Goal: Information Seeking & Learning: Learn about a topic

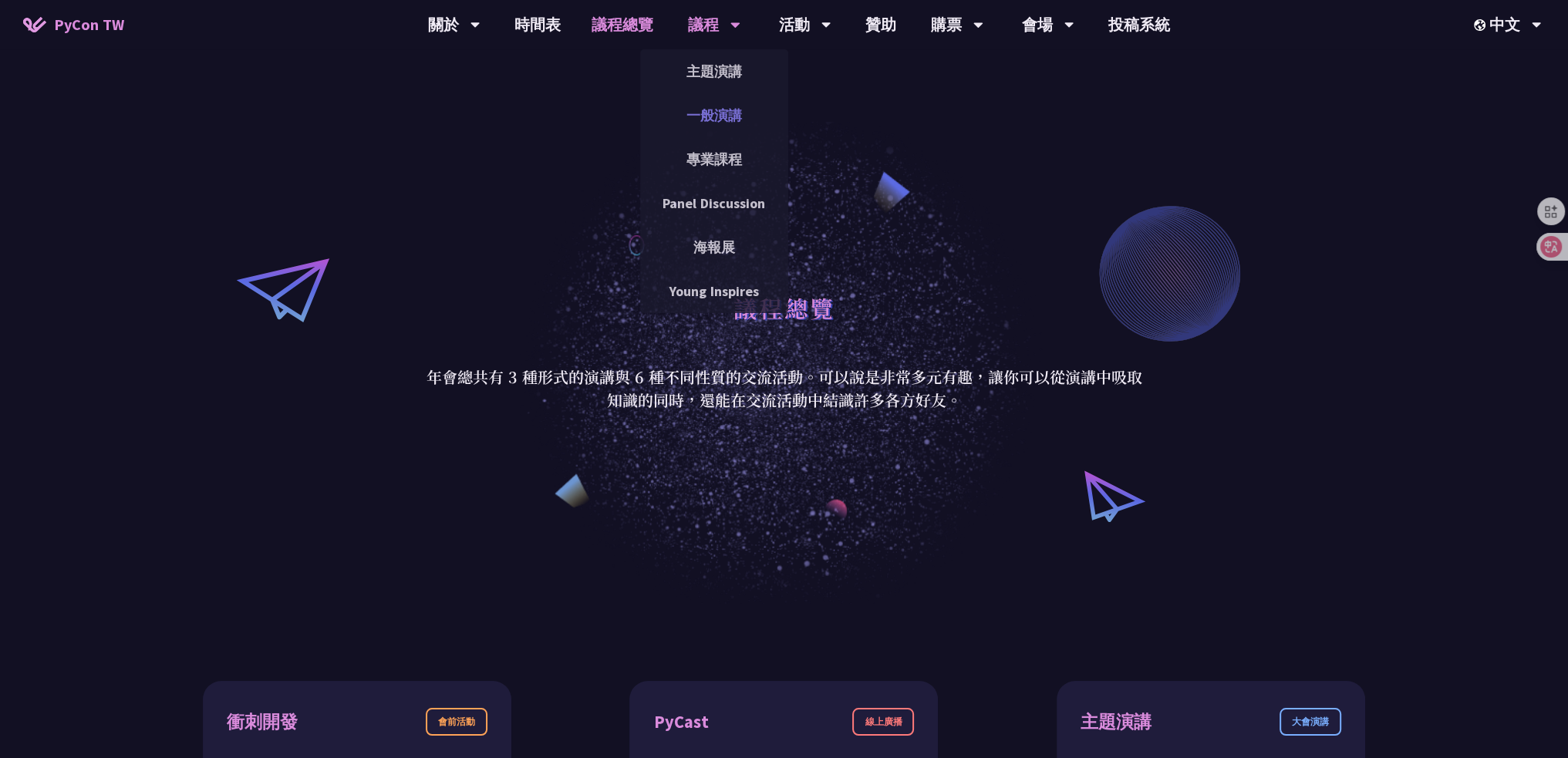
click at [725, 116] on link "一般演講" at bounding box center [714, 115] width 148 height 36
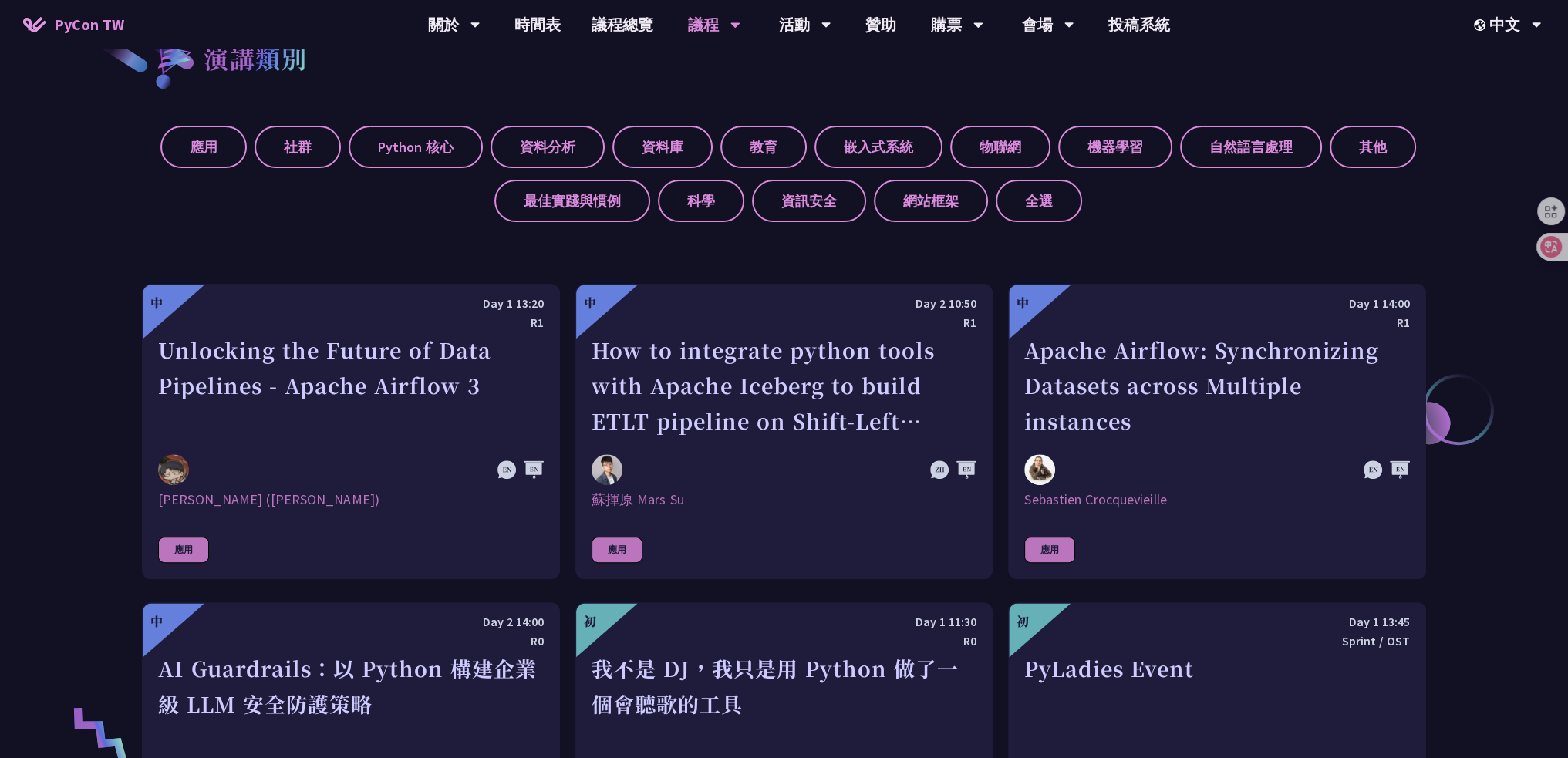
scroll to position [771, 0]
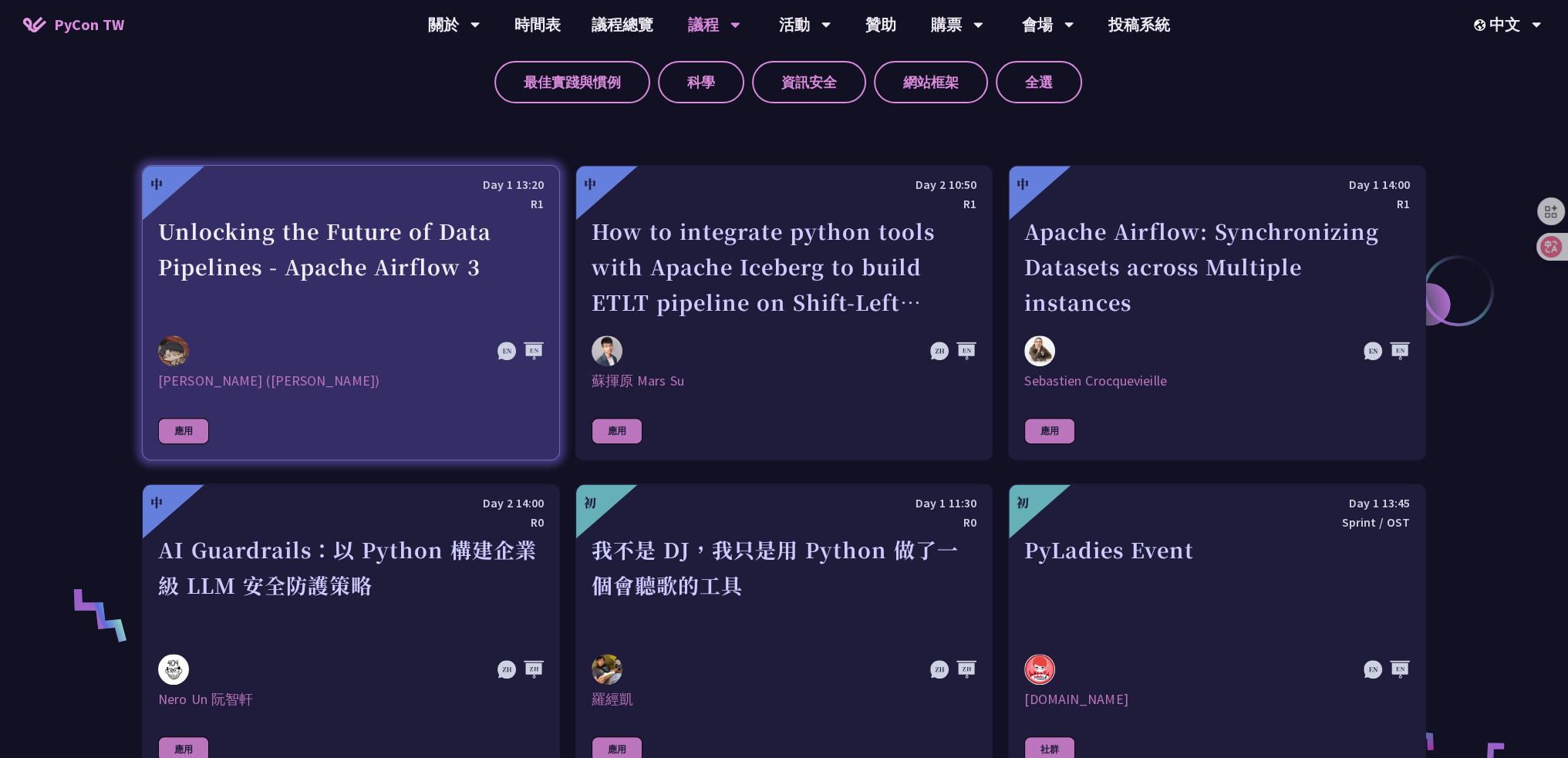
click at [286, 242] on div "Unlocking the Future of Data Pipelines - Apache Airflow 3" at bounding box center [351, 266] width 385 height 106
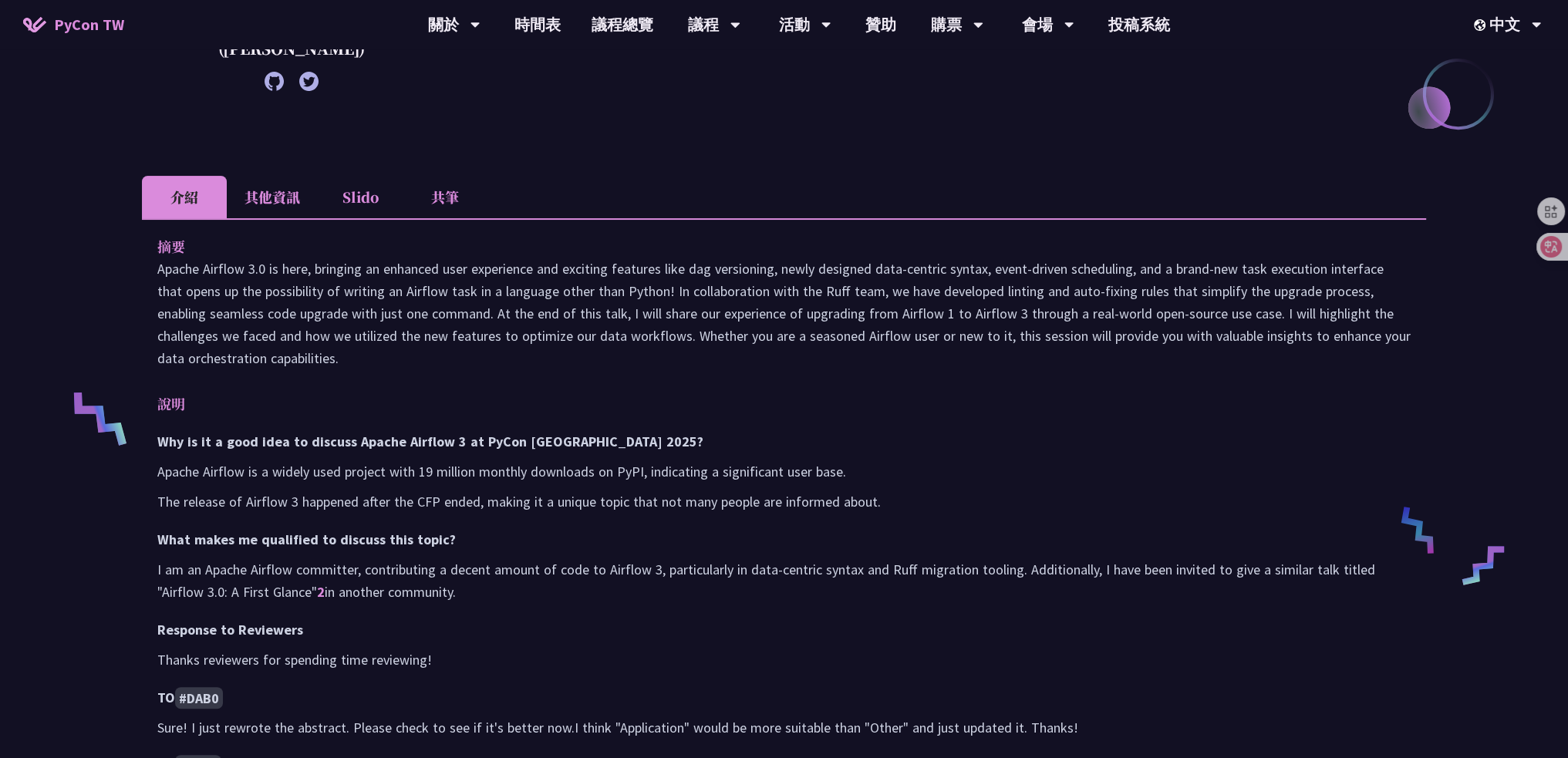
scroll to position [385, 0]
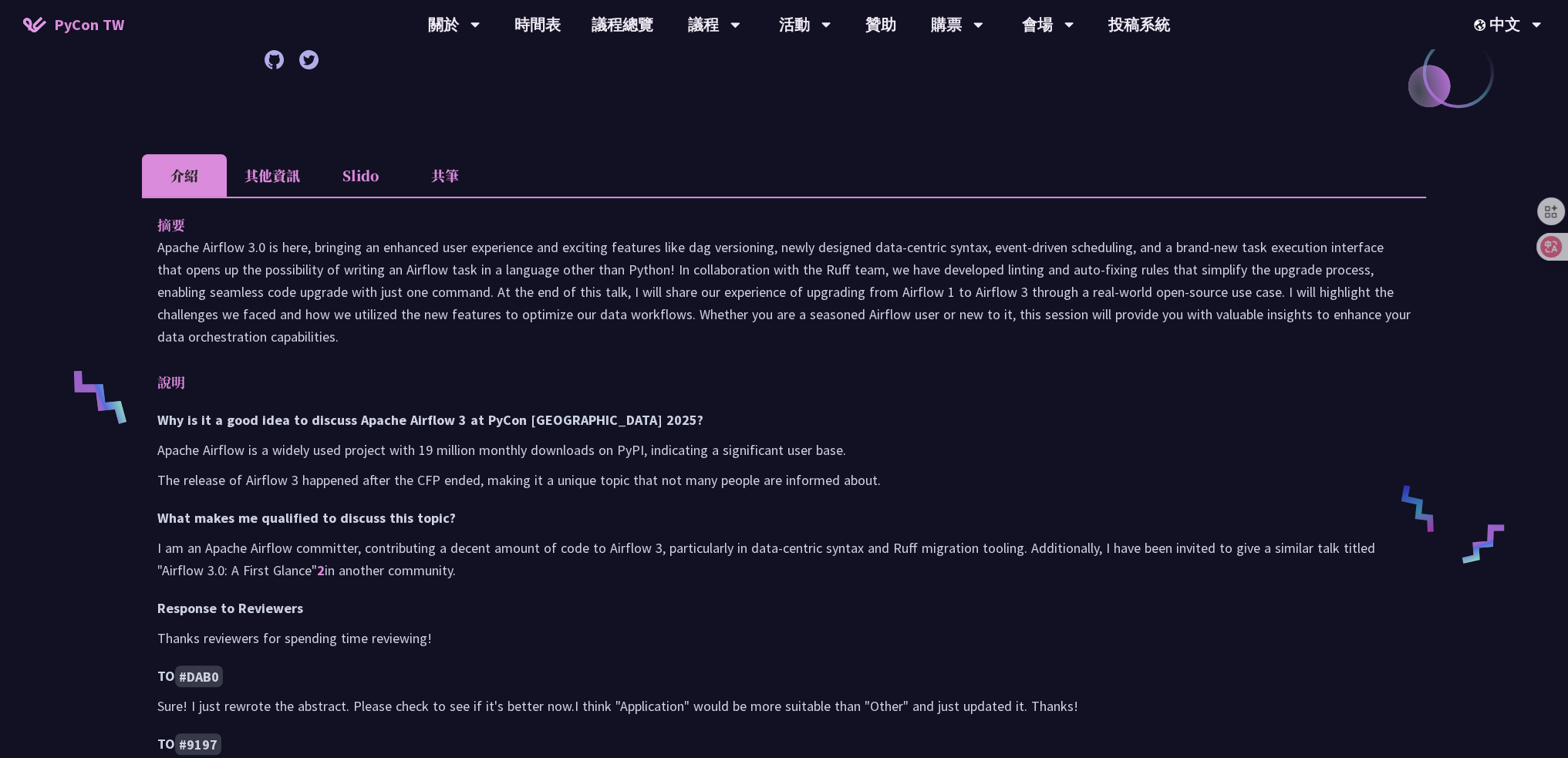
click at [269, 173] on li "其他資訊" at bounding box center [272, 175] width 91 height 42
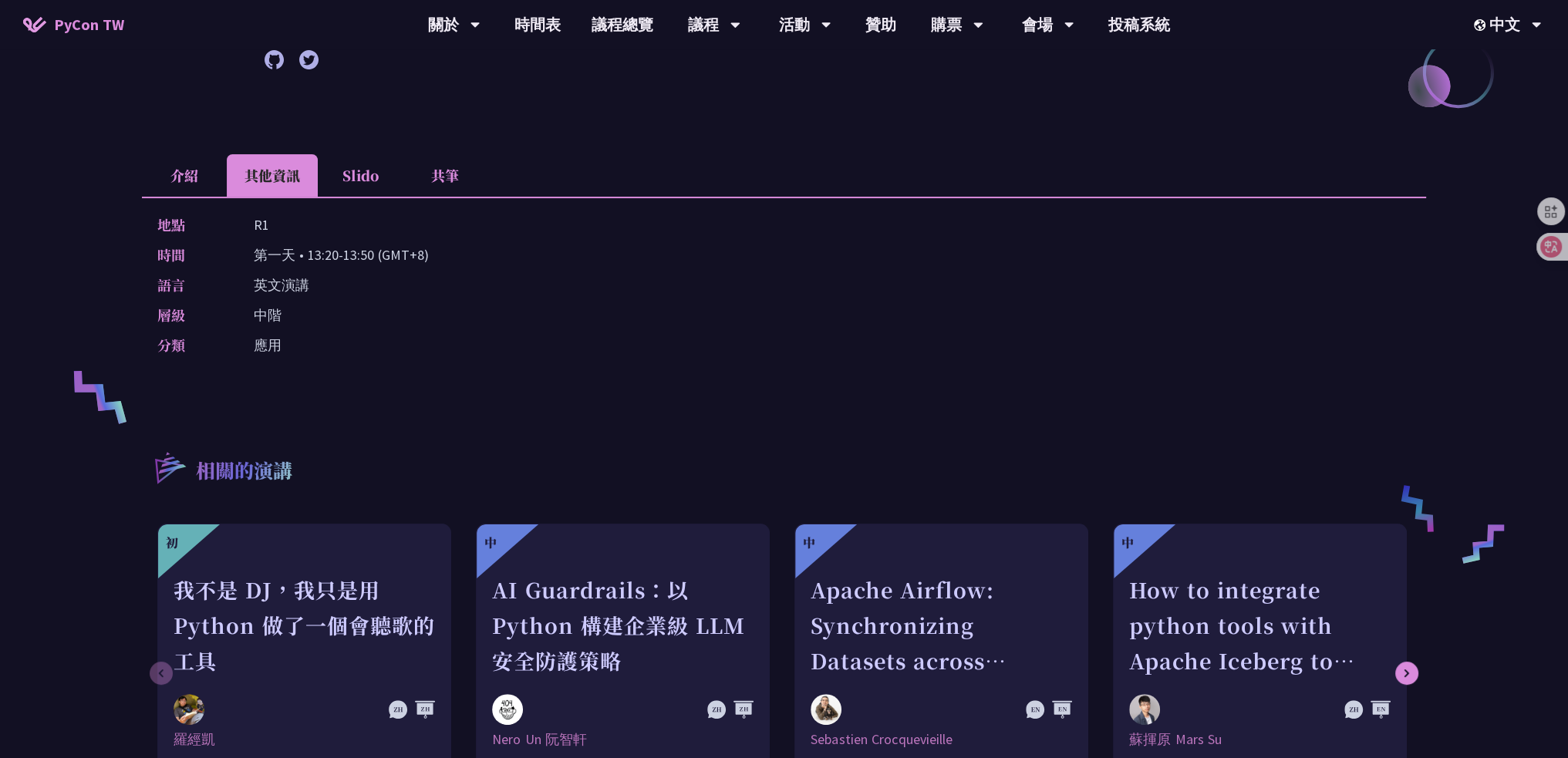
click at [449, 178] on li "共筆" at bounding box center [445, 175] width 85 height 42
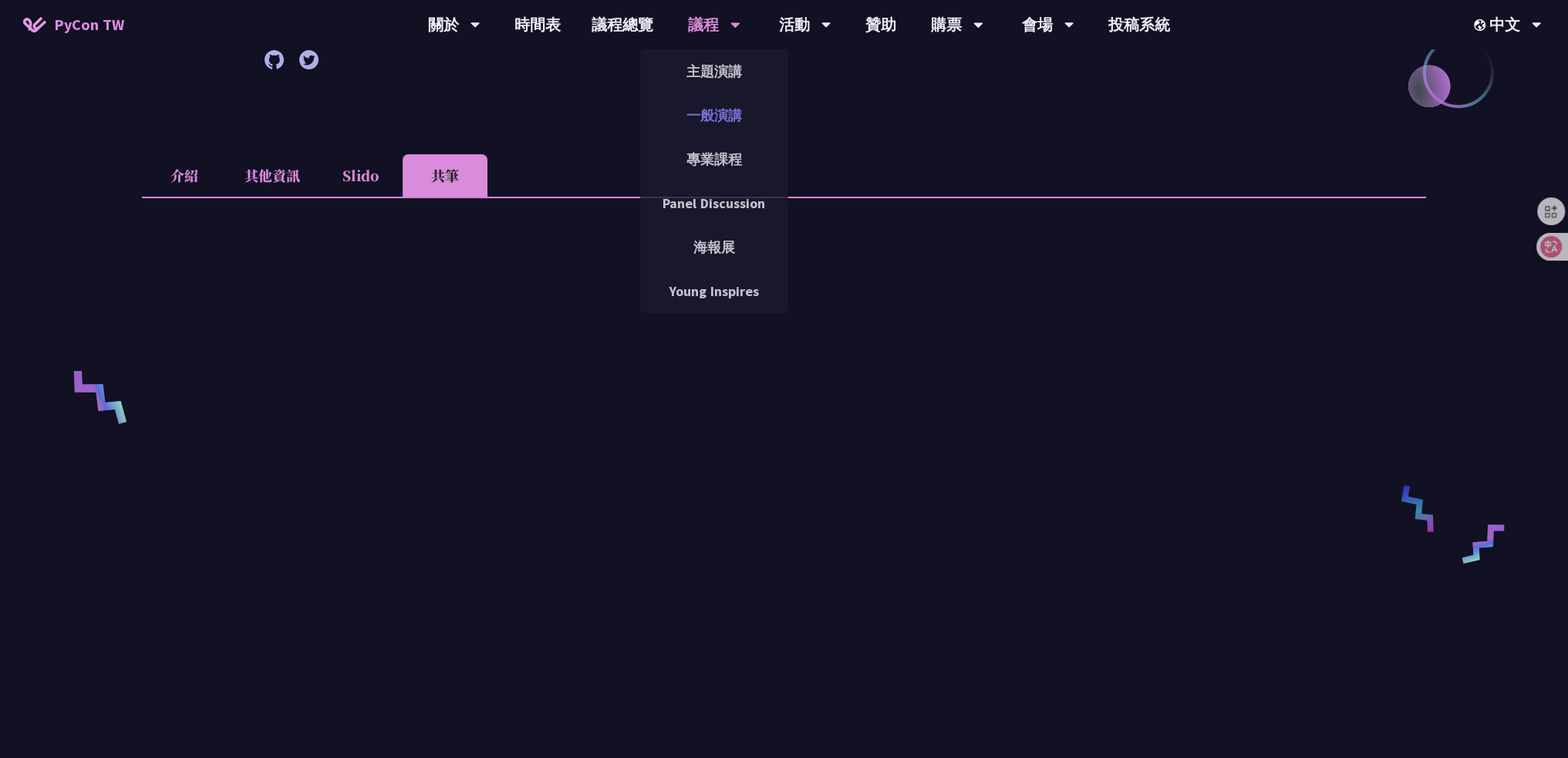
click at [721, 108] on link "一般演講" at bounding box center [714, 115] width 148 height 36
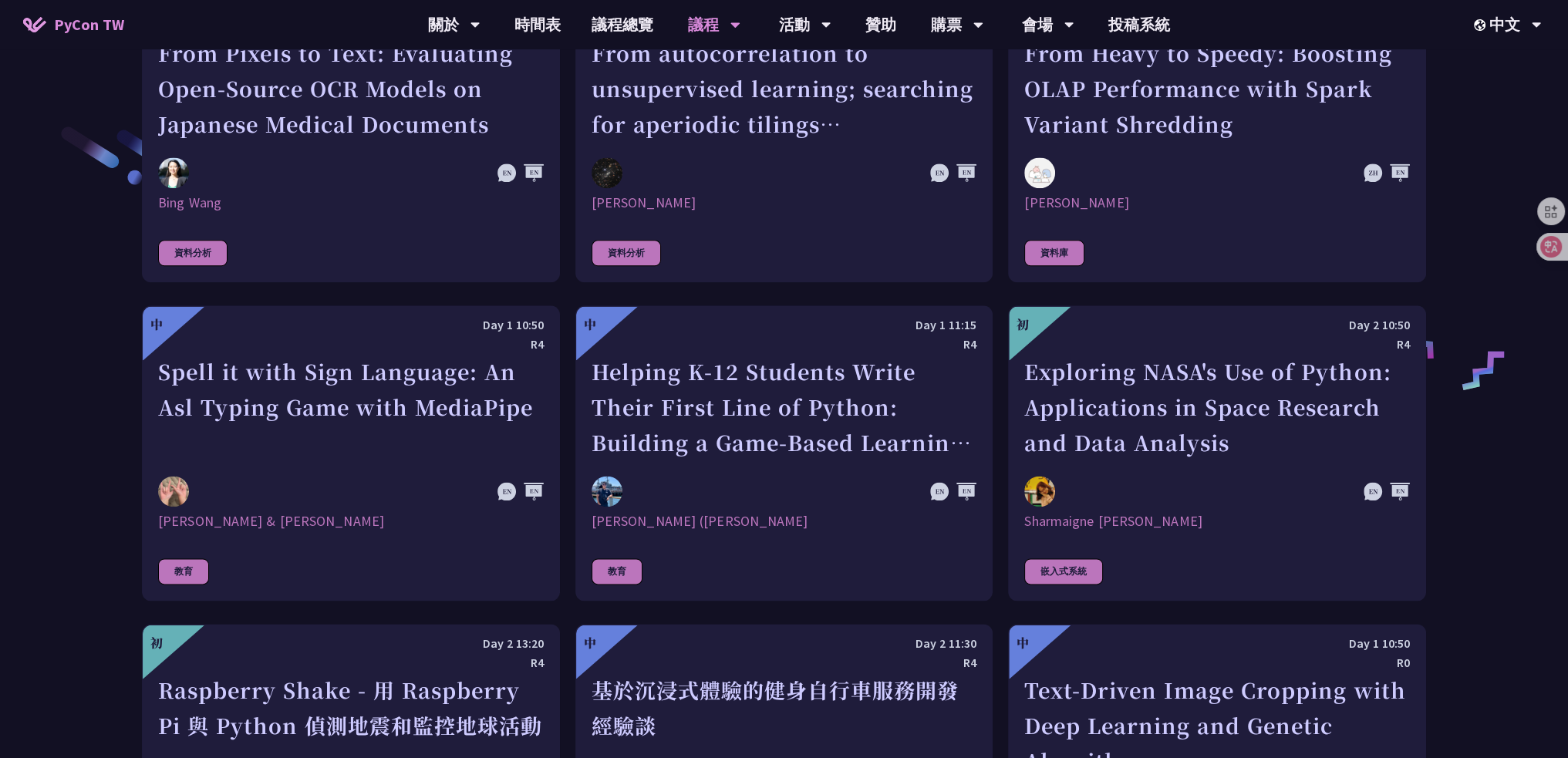
scroll to position [2468, 0]
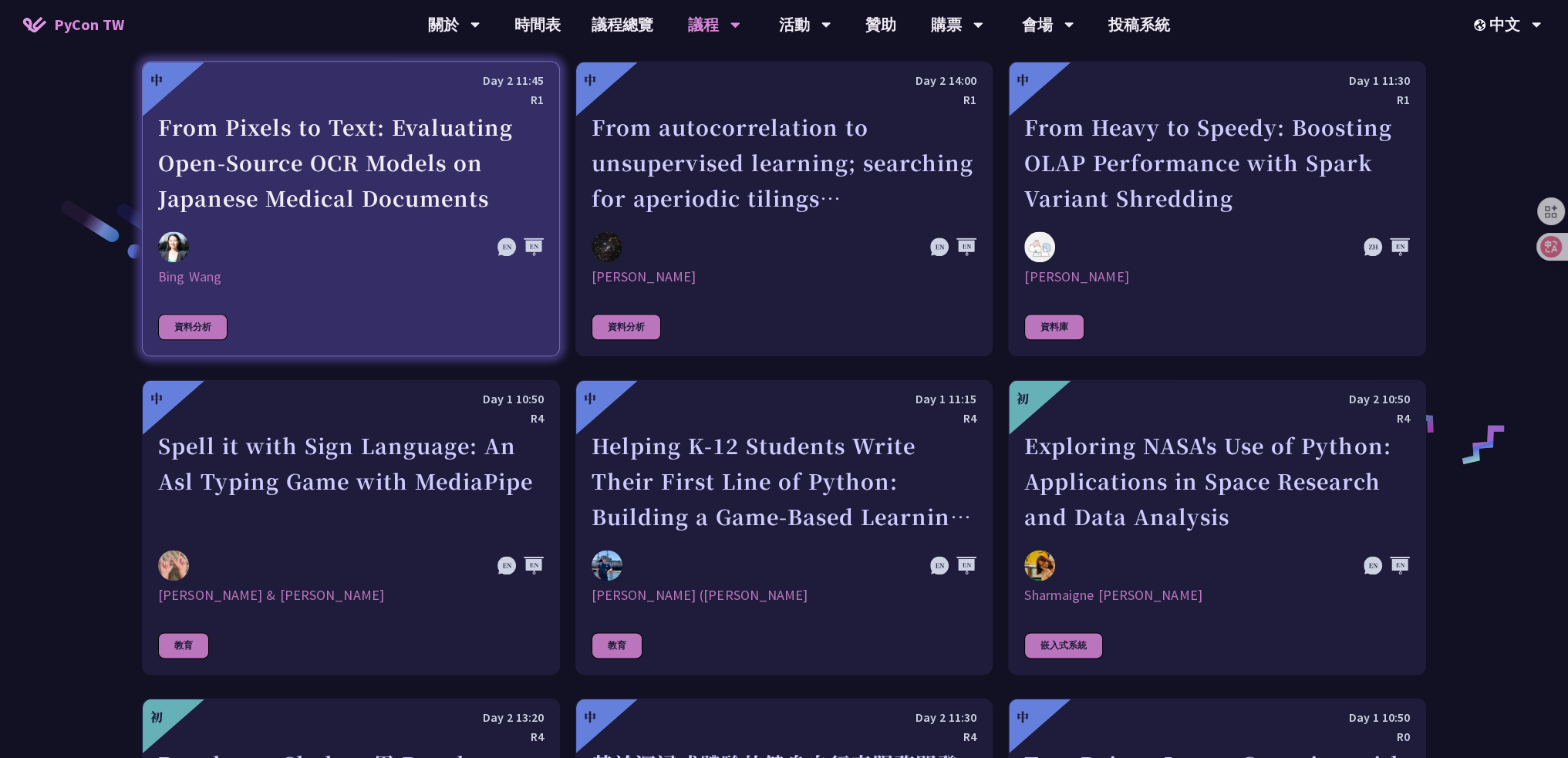
click at [168, 248] on img at bounding box center [173, 246] width 31 height 31
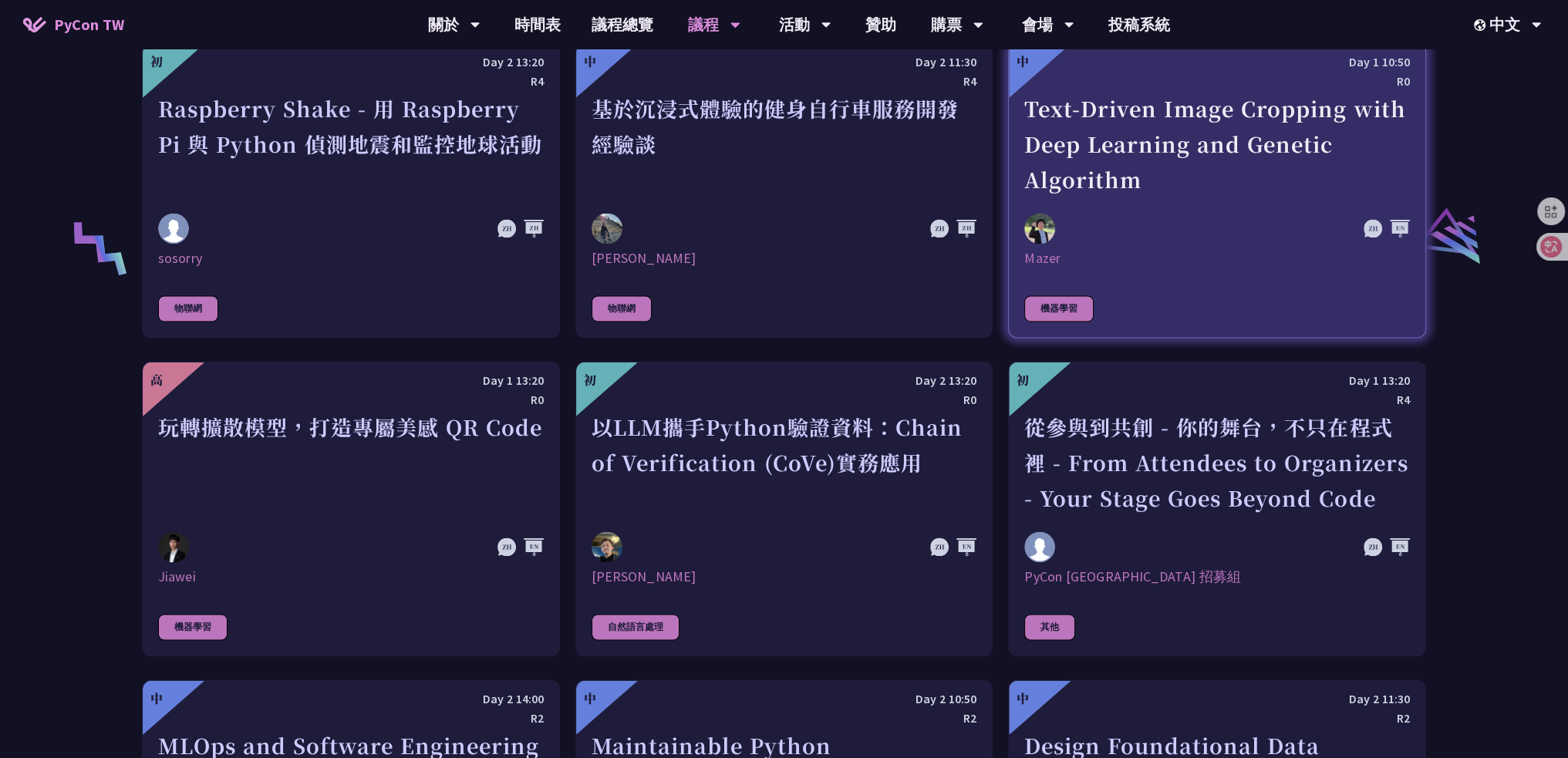
scroll to position [3195, 0]
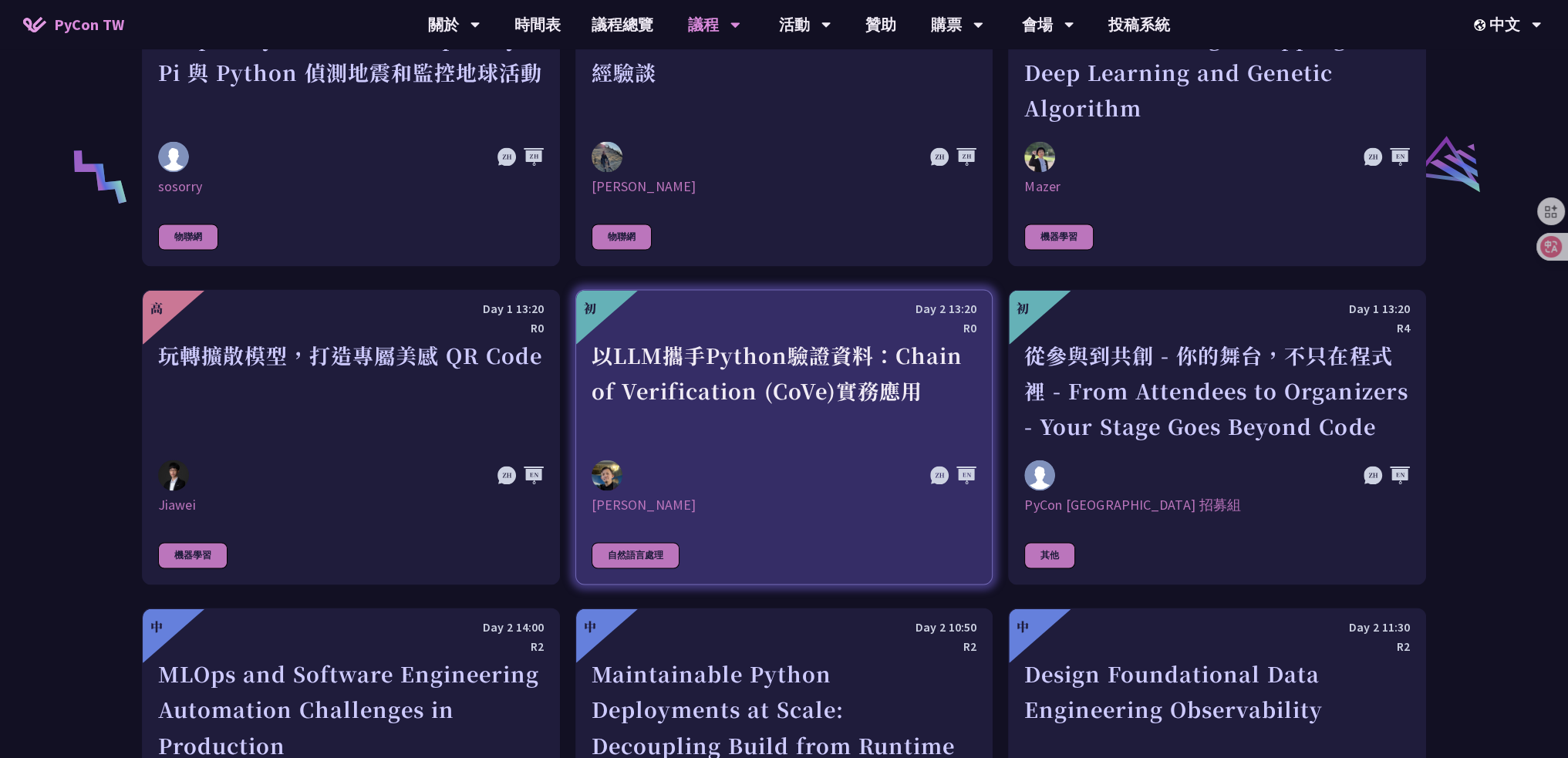
click at [716, 437] on div "以LLM攜手Python驗證資料：Chain of Verification (CoVe)實務應用" at bounding box center [784, 390] width 385 height 106
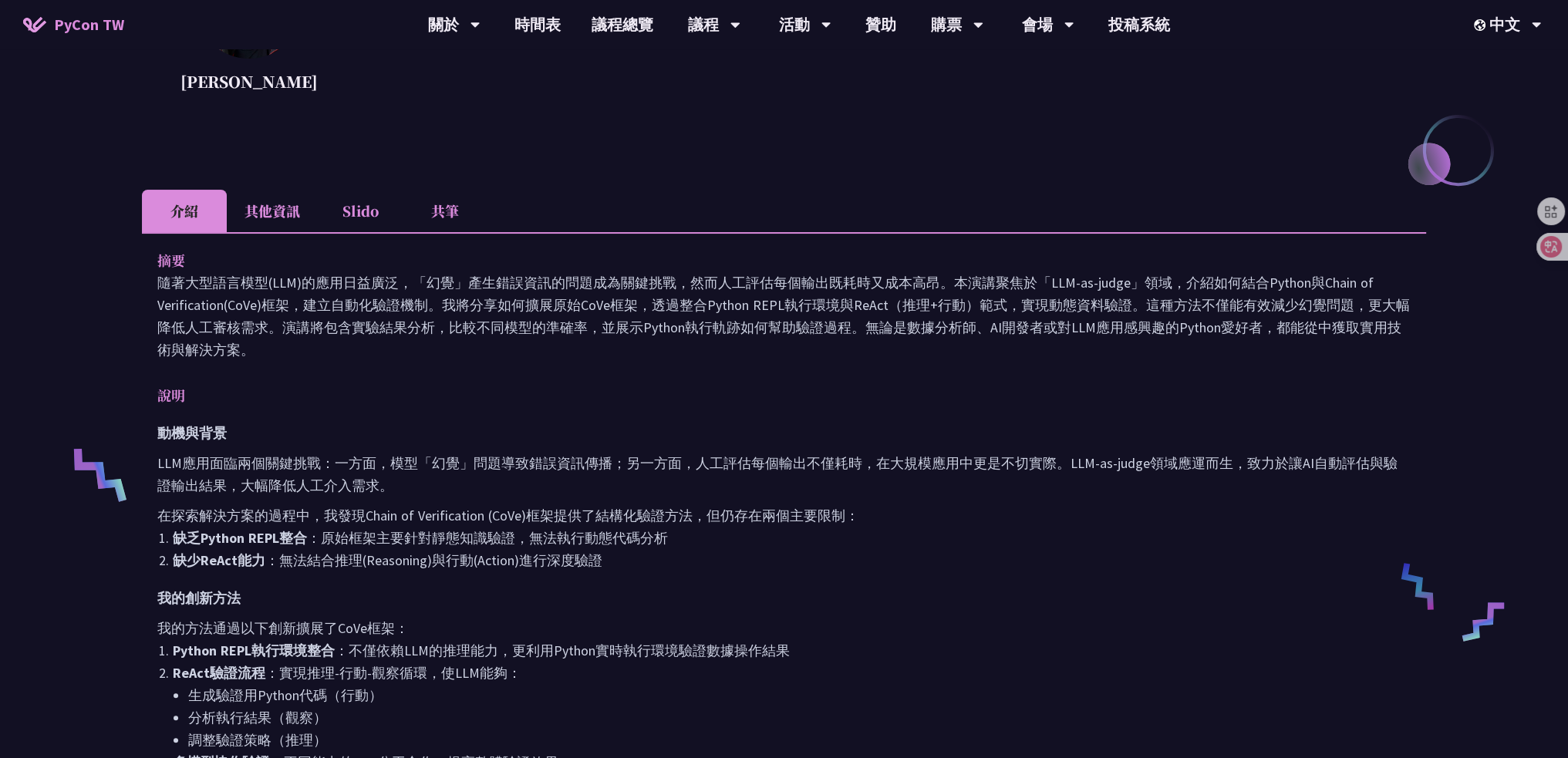
scroll to position [309, 0]
click at [282, 206] on li "其他資訊" at bounding box center [272, 210] width 91 height 42
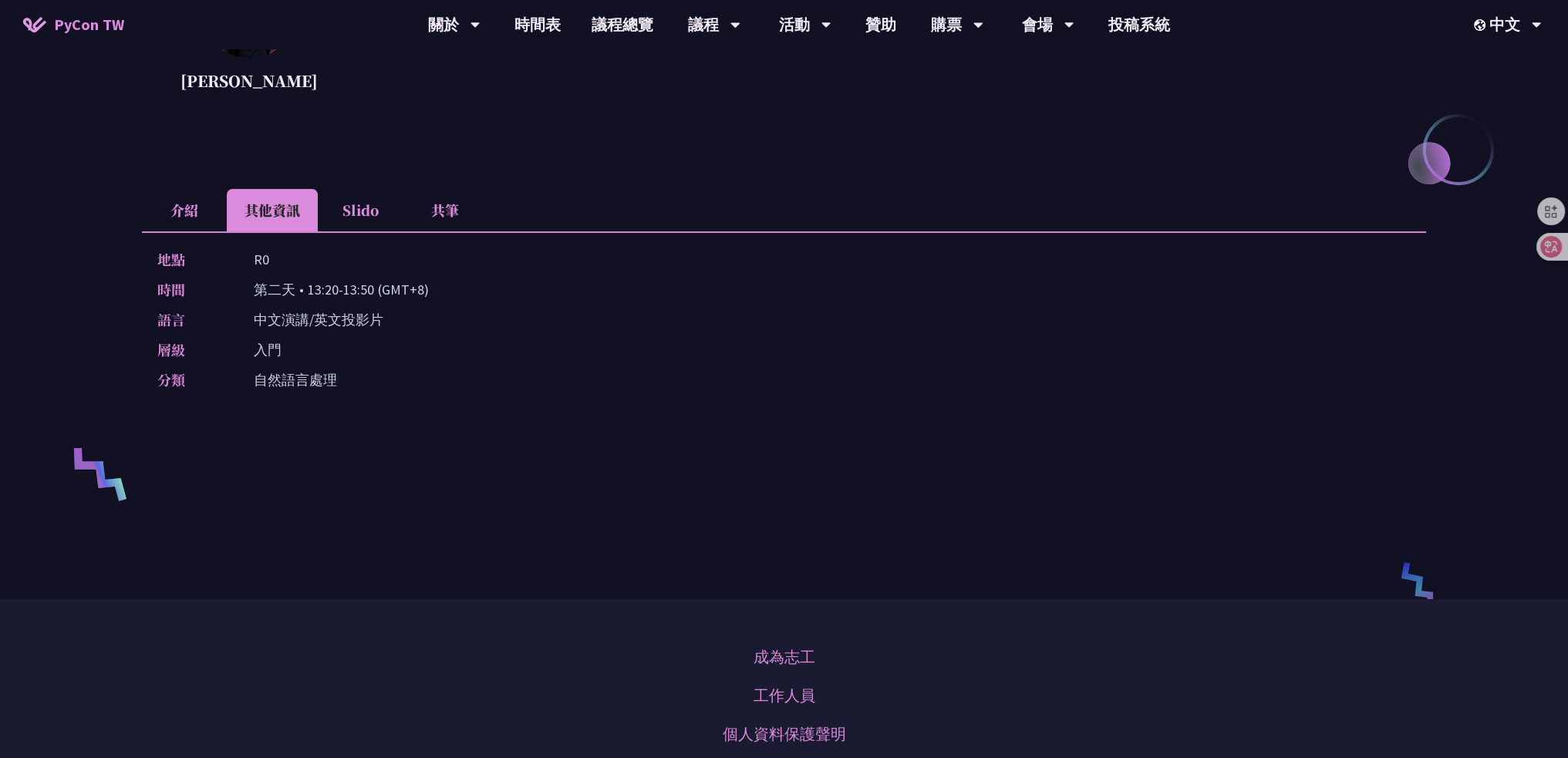
click at [456, 209] on li "共筆" at bounding box center [445, 210] width 85 height 42
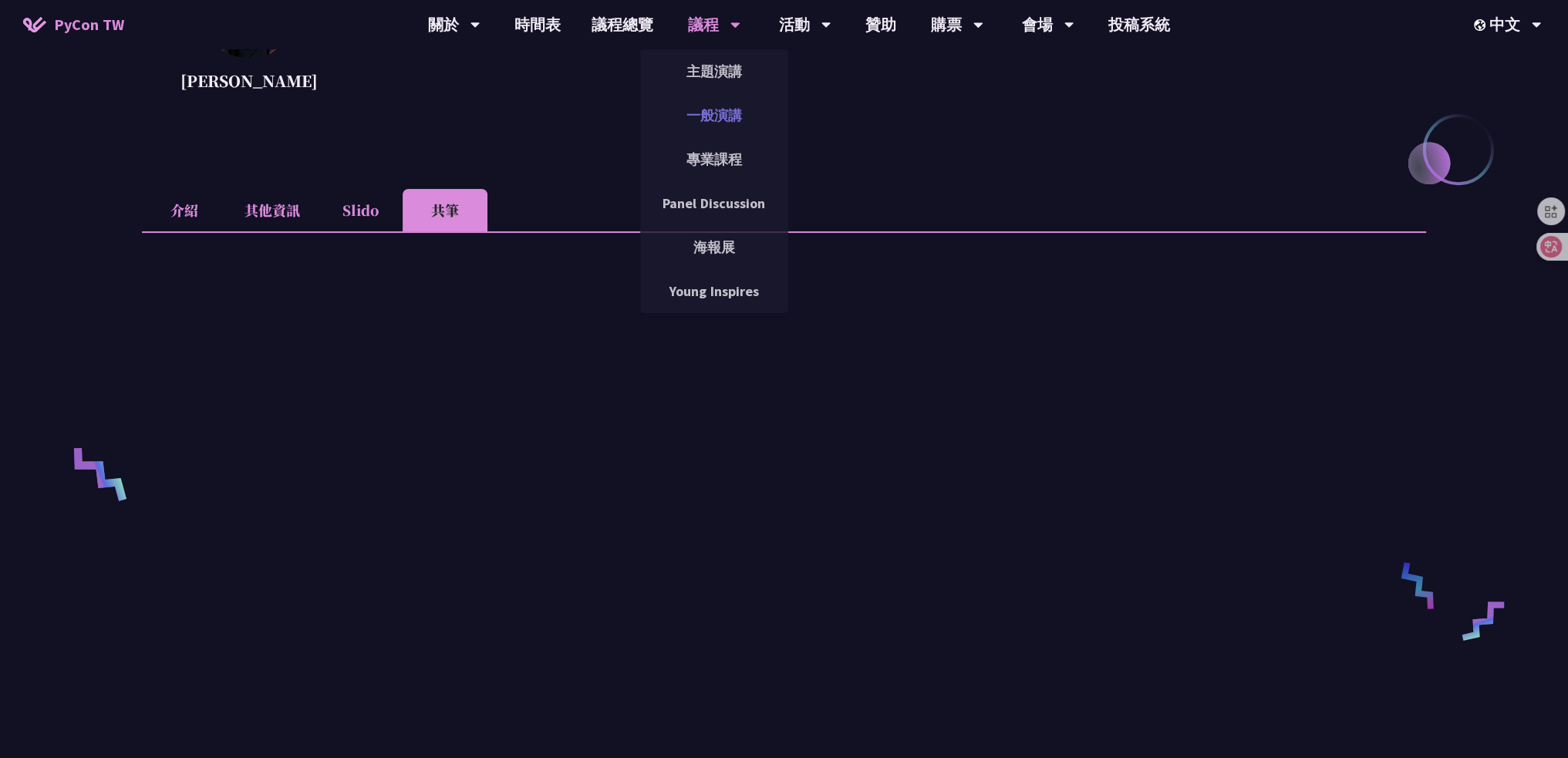
click at [728, 116] on link "一般演講" at bounding box center [714, 115] width 148 height 36
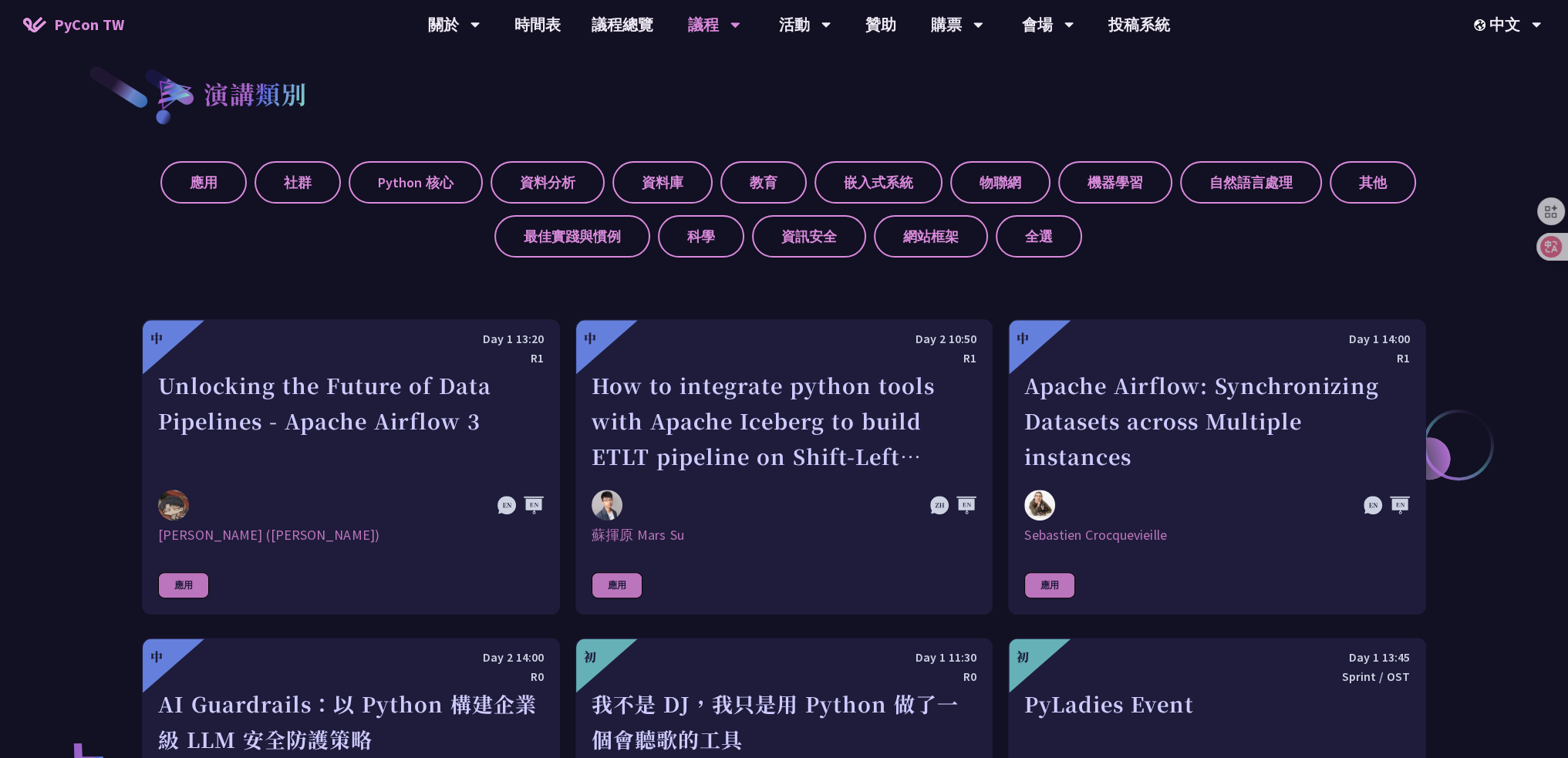
scroll to position [3633, 0]
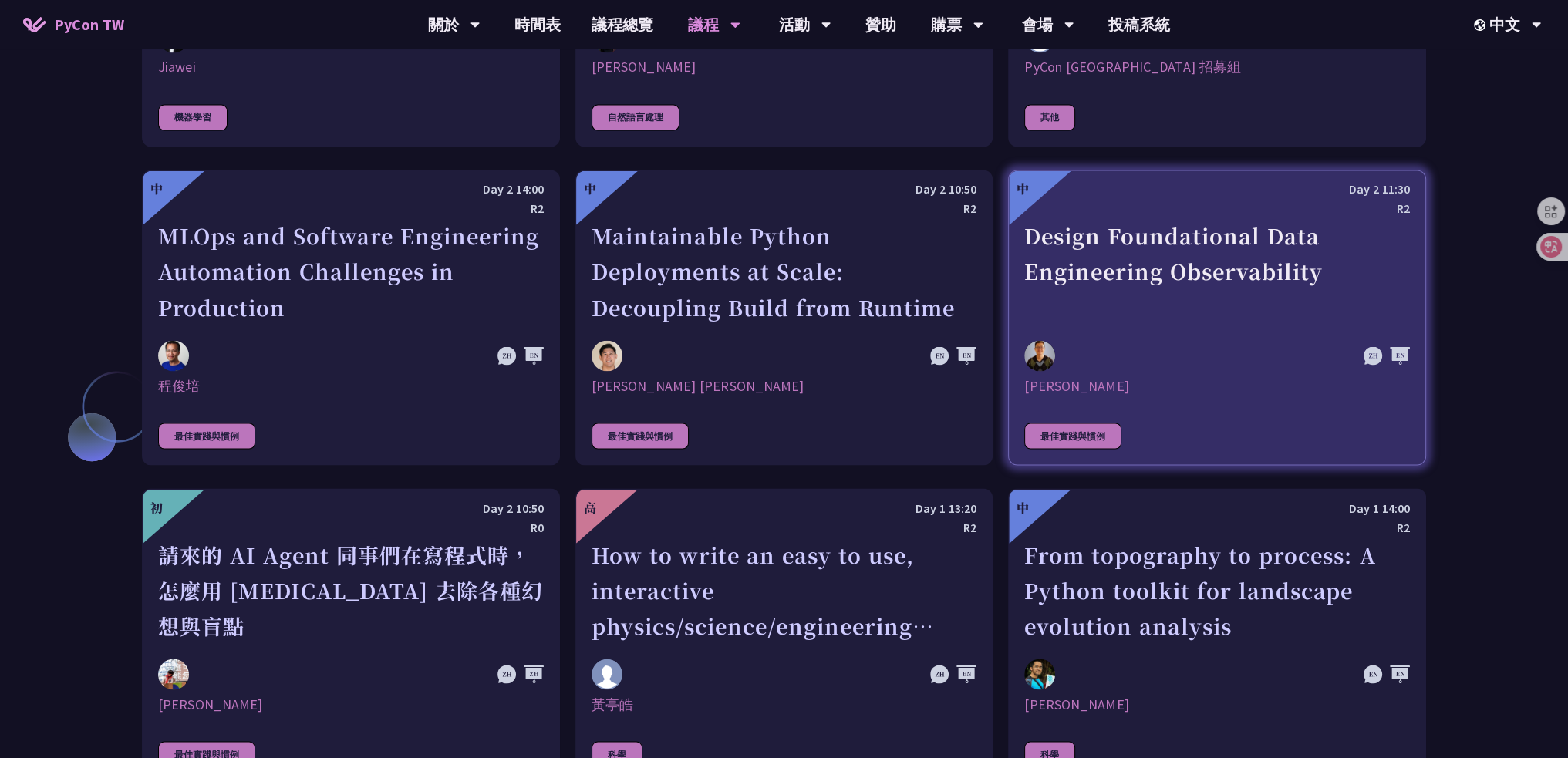
click at [1045, 377] on div "[PERSON_NAME]" at bounding box center [1217, 385] width 385 height 18
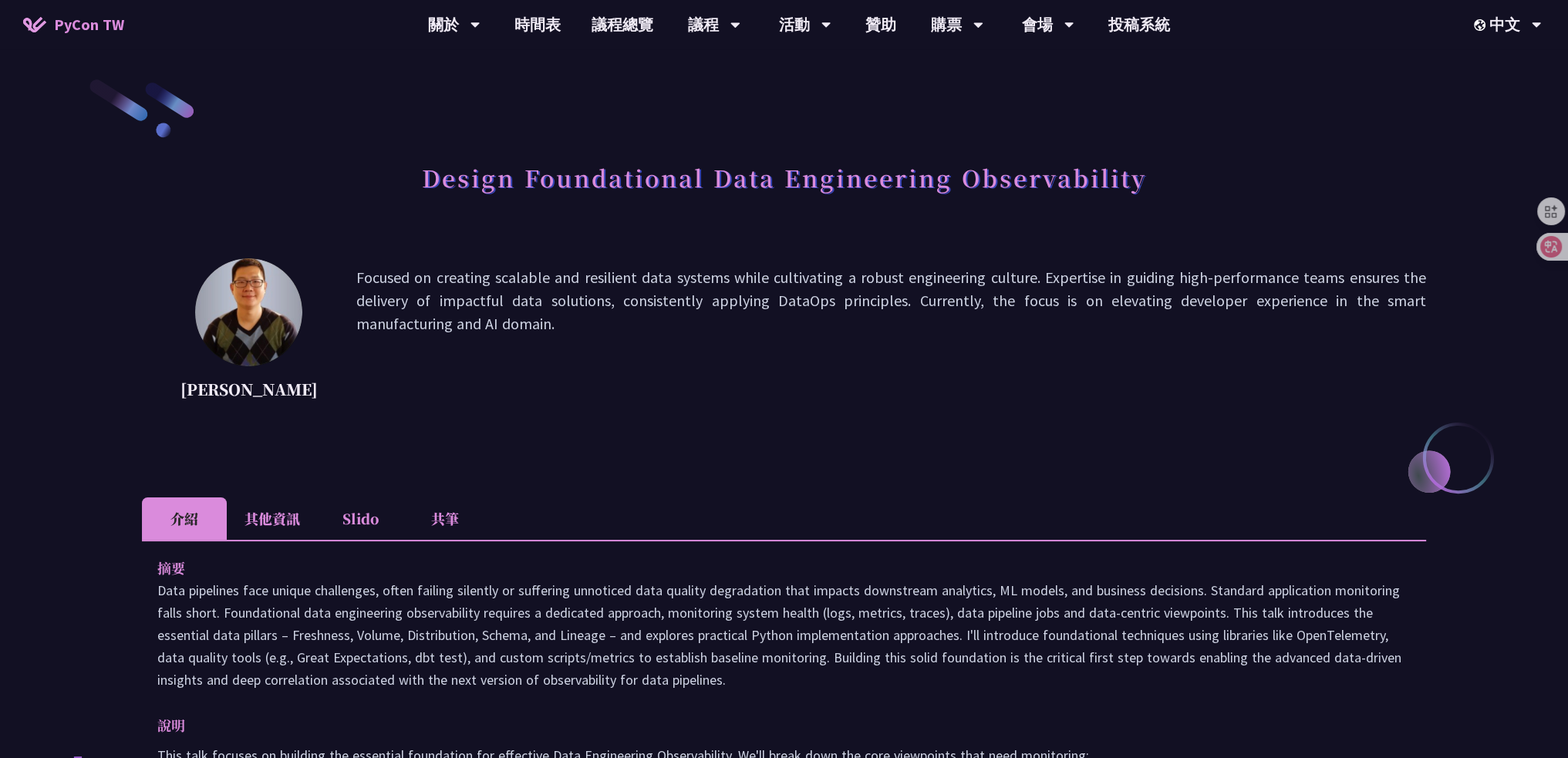
click at [448, 520] on li "共筆" at bounding box center [445, 518] width 85 height 42
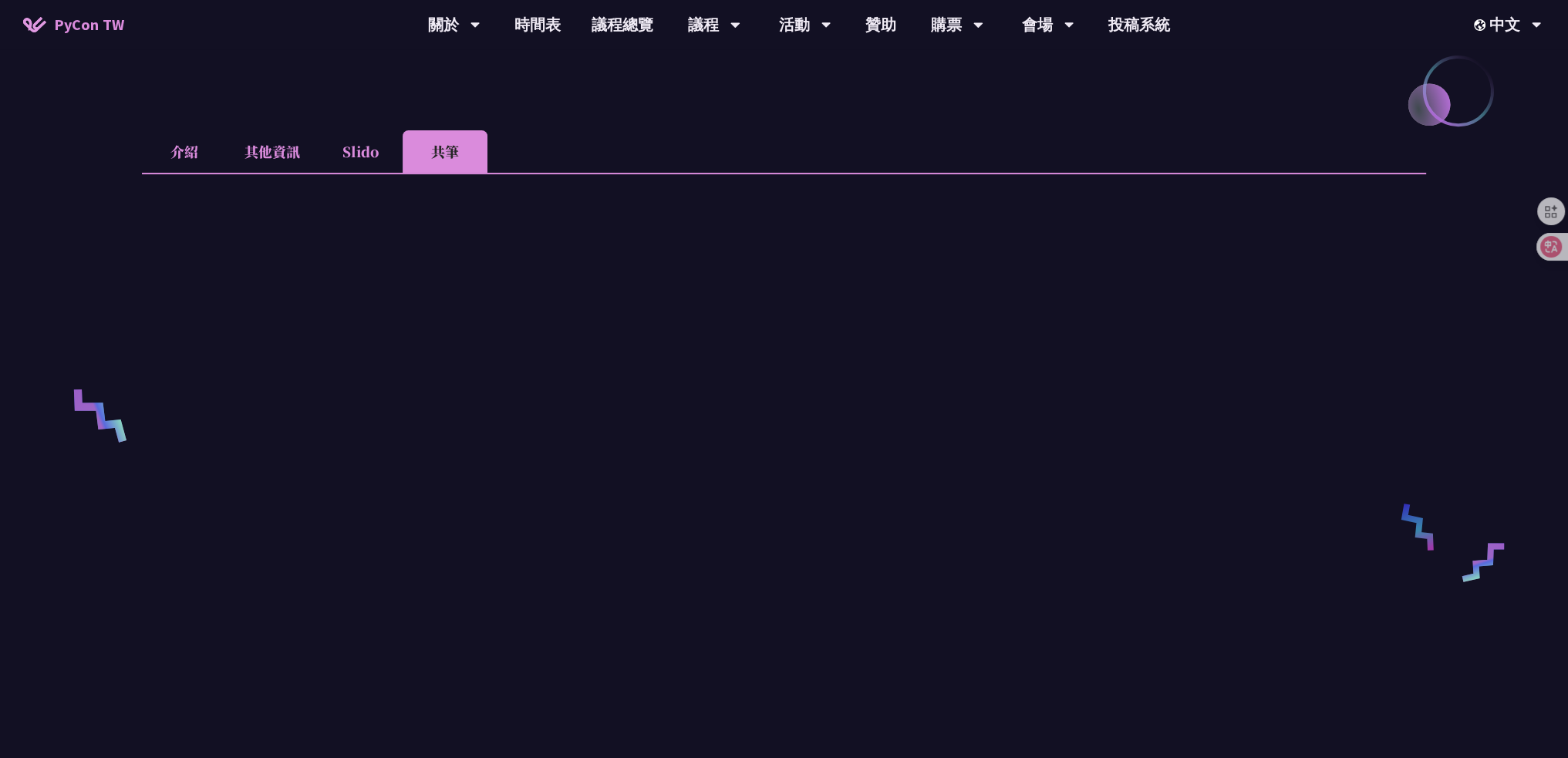
scroll to position [385, 0]
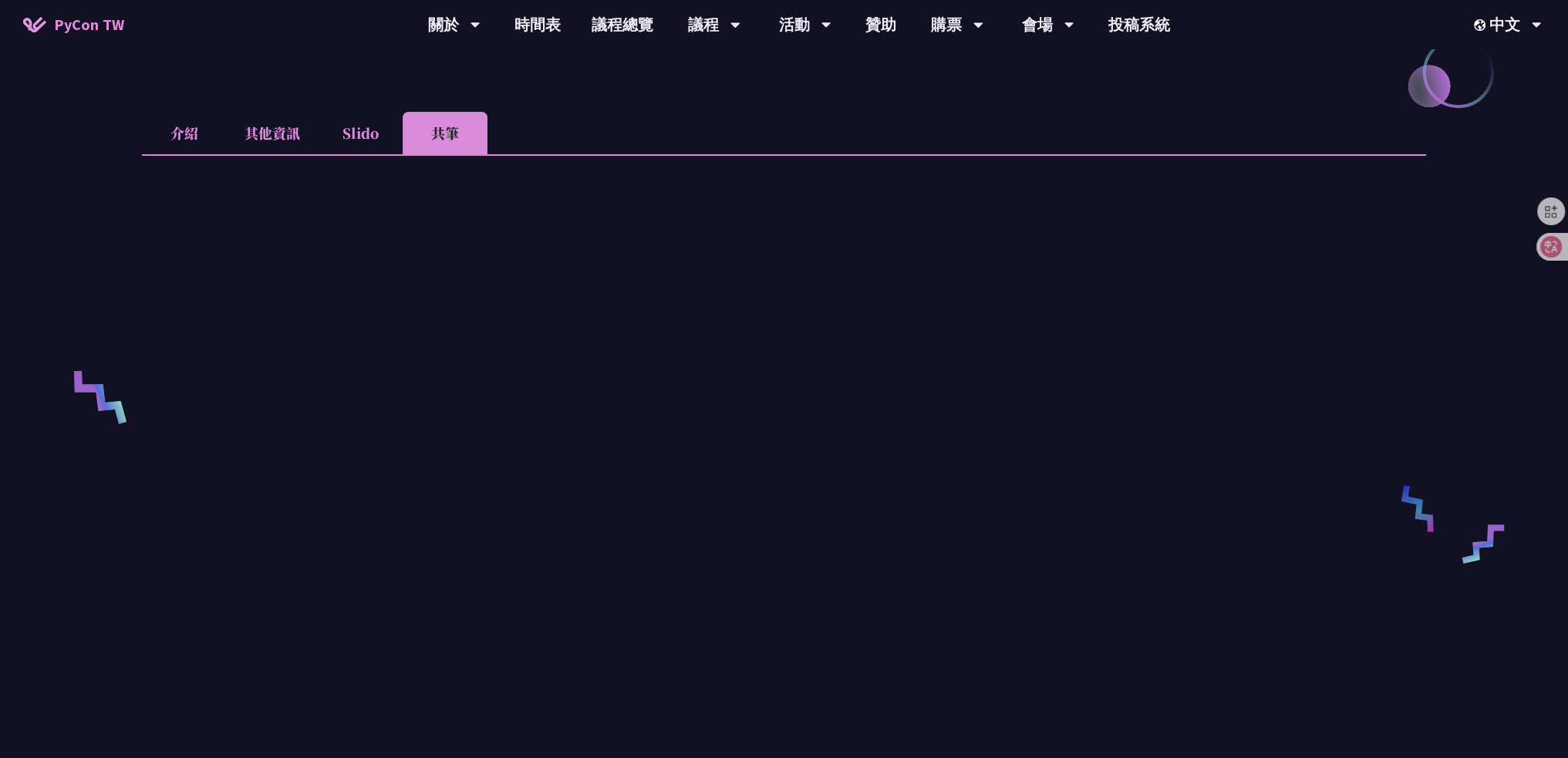
click at [278, 132] on li "其他資訊" at bounding box center [272, 133] width 91 height 42
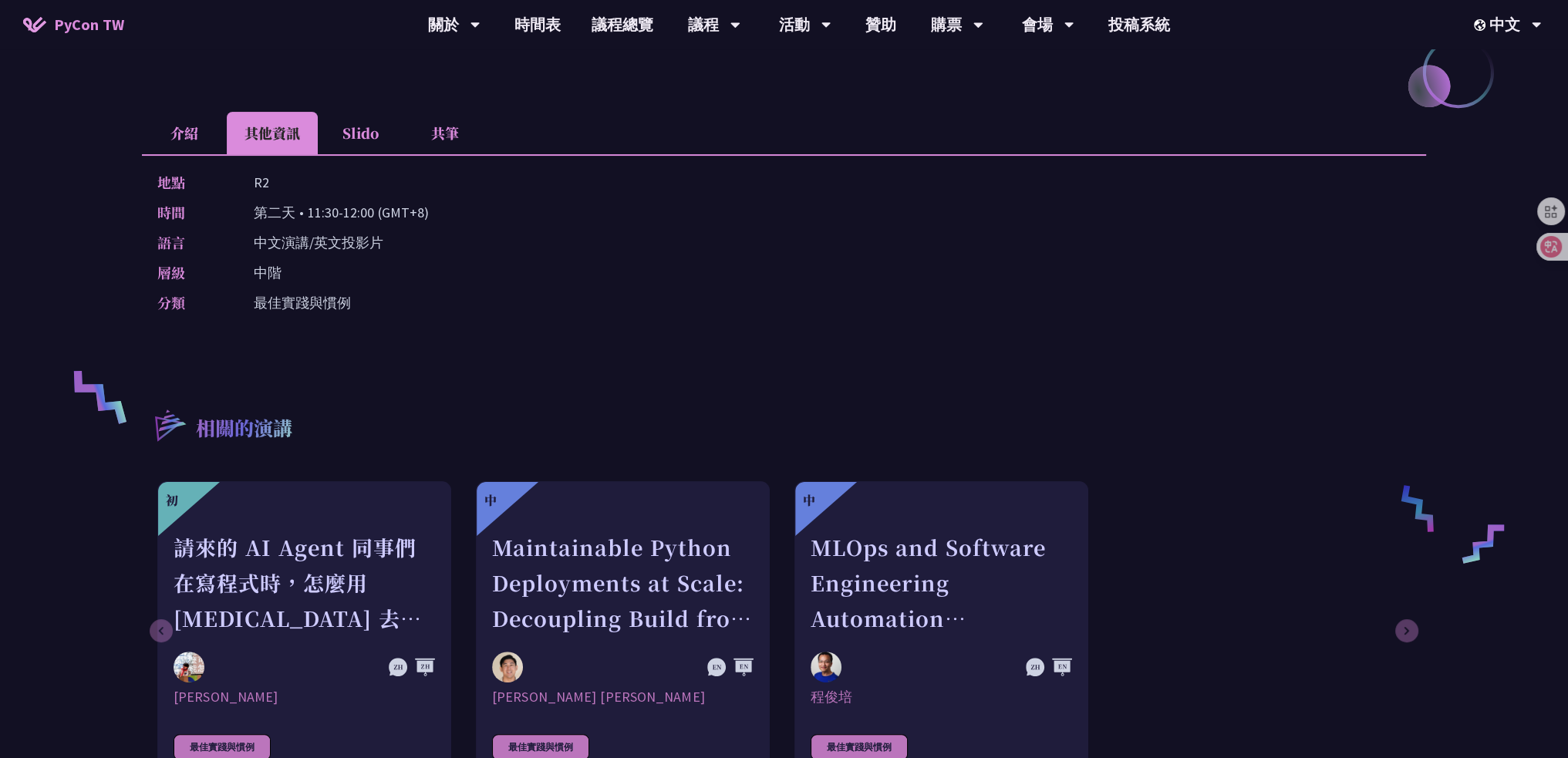
click at [460, 132] on li "共筆" at bounding box center [445, 133] width 85 height 42
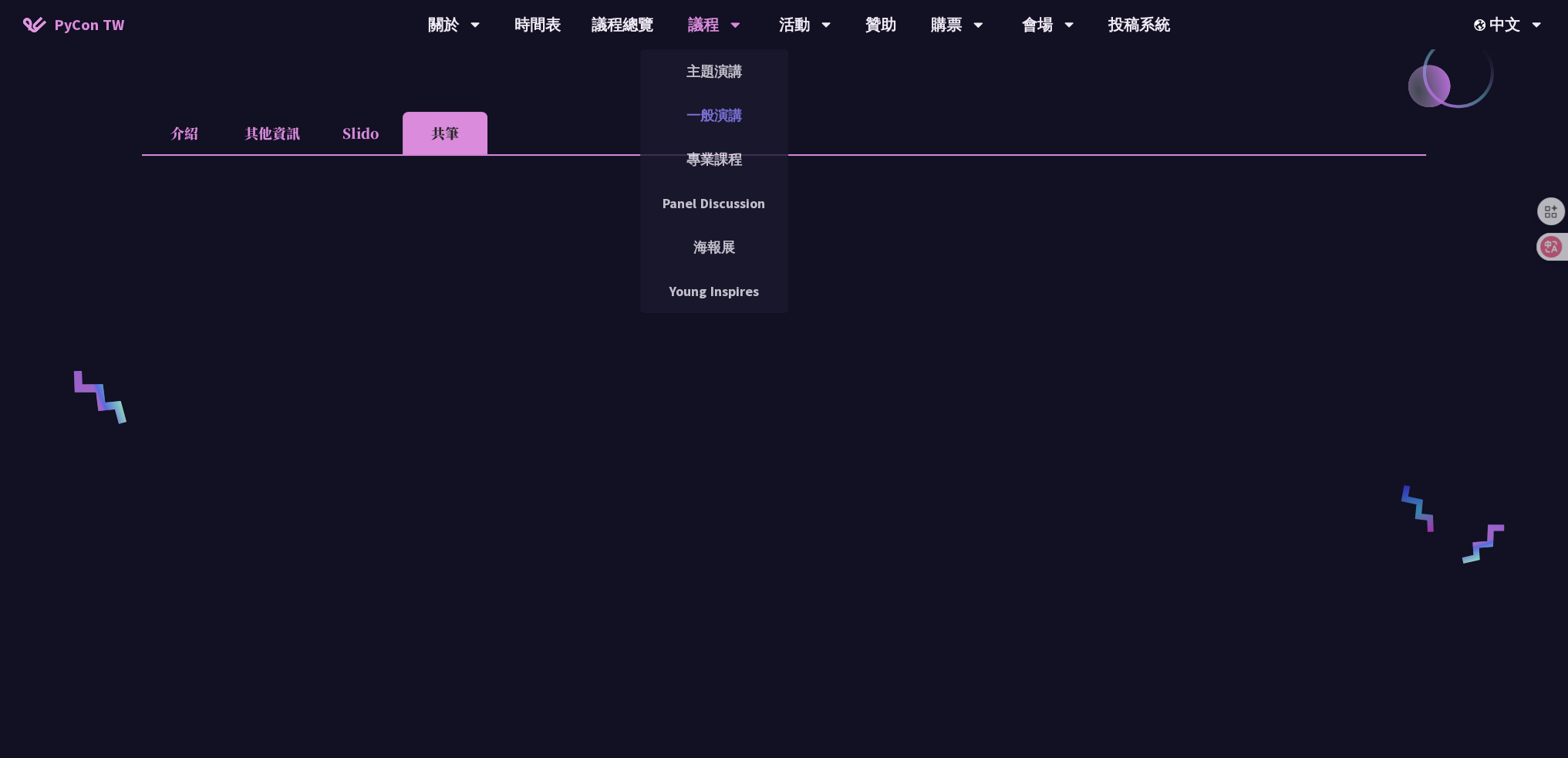
click at [728, 108] on link "一般演講" at bounding box center [714, 115] width 148 height 36
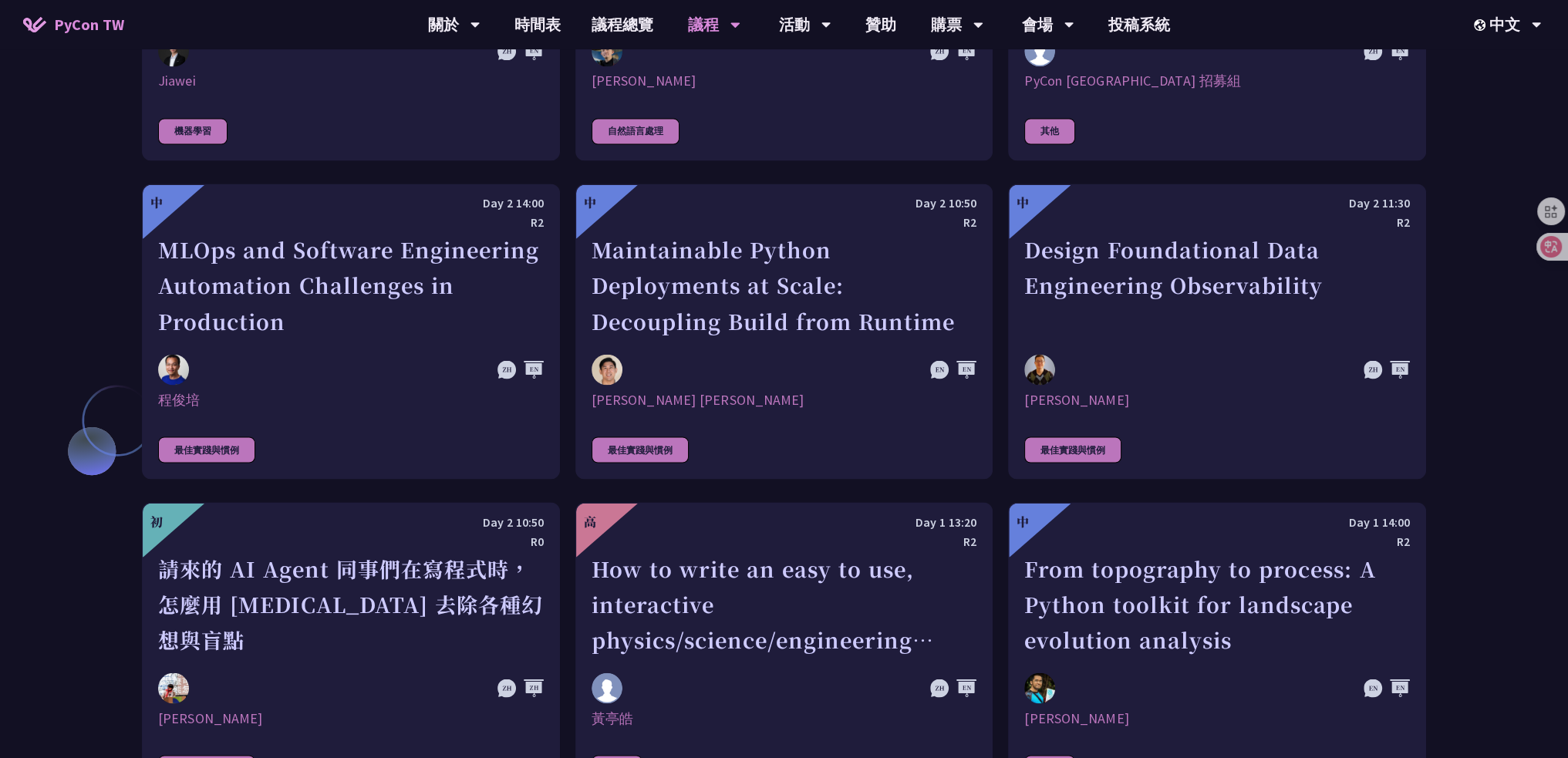
scroll to position [3624, 0]
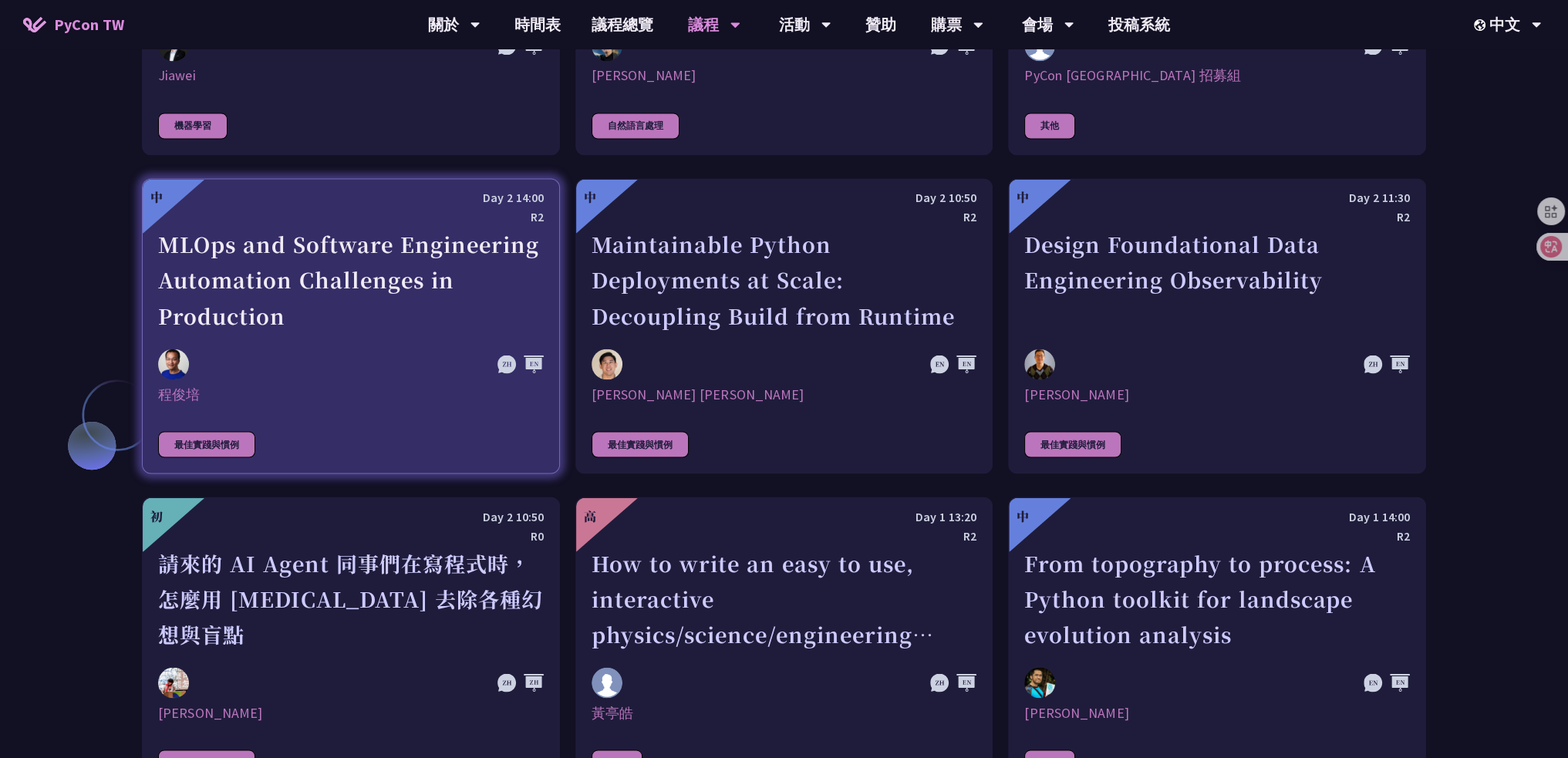
click at [219, 298] on div "MLOps and Software Engineering Automation Challenges in Production" at bounding box center [351, 280] width 385 height 106
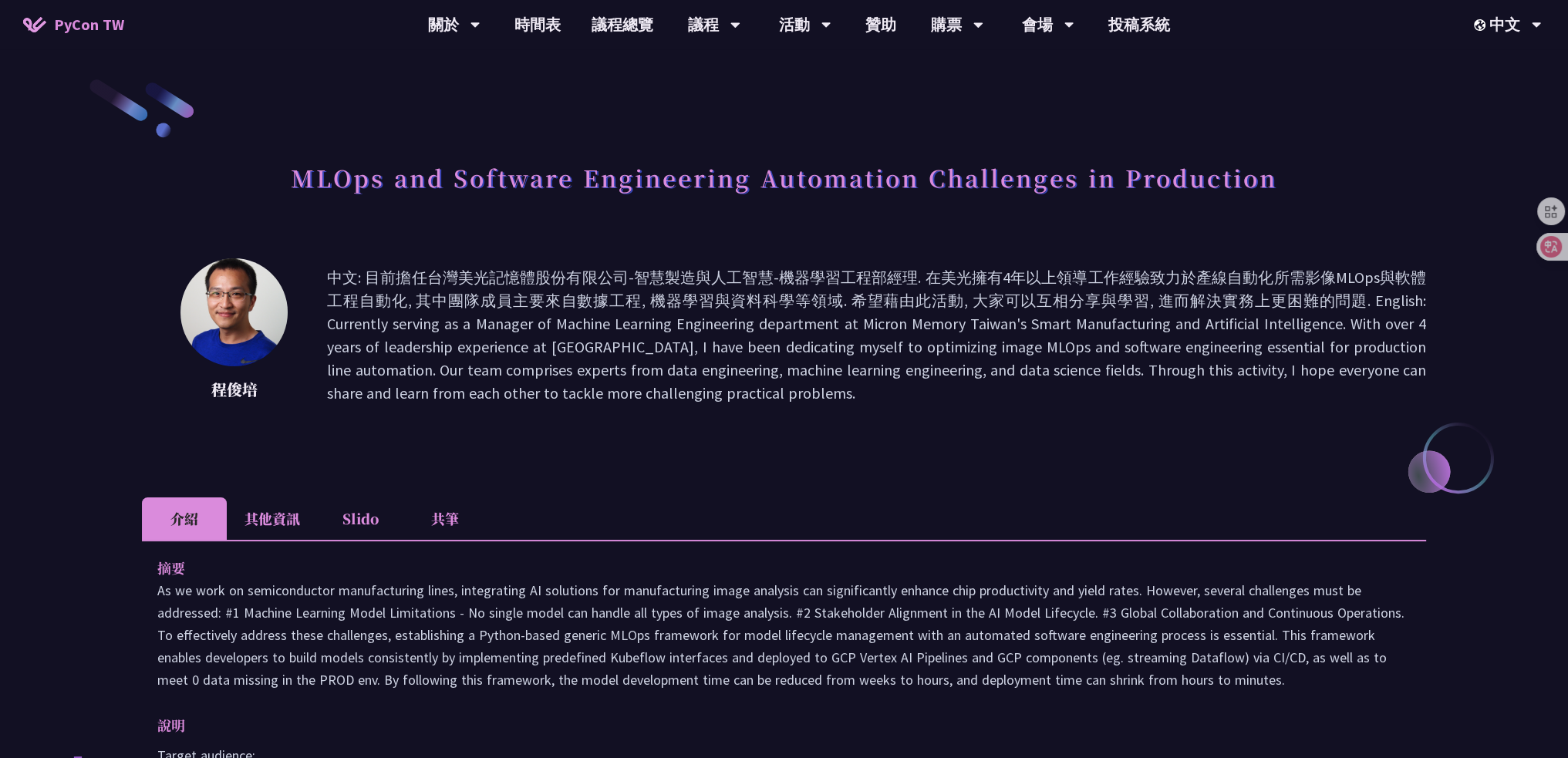
scroll to position [231, 0]
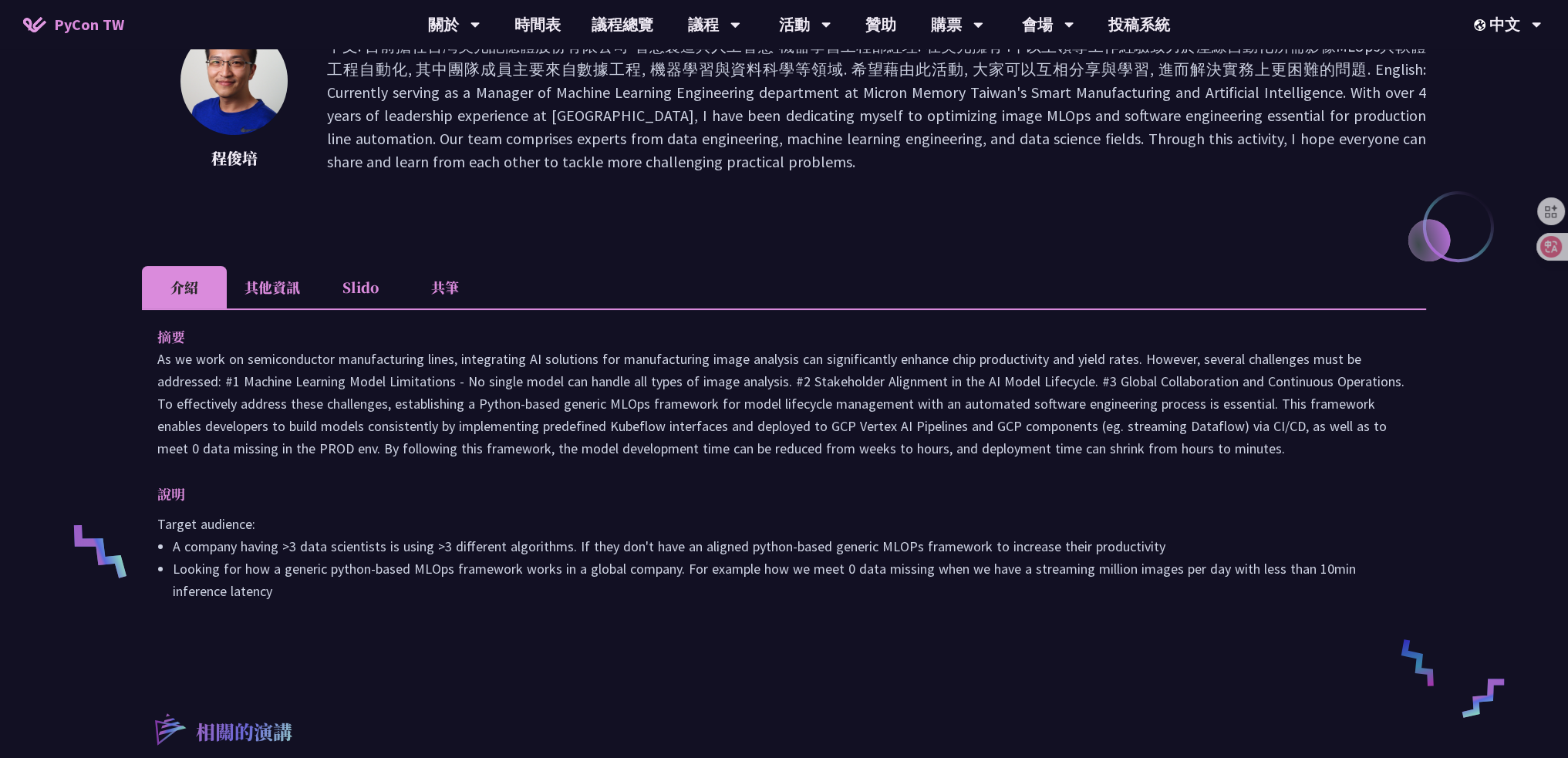
click at [279, 295] on li "其他資訊" at bounding box center [272, 287] width 91 height 42
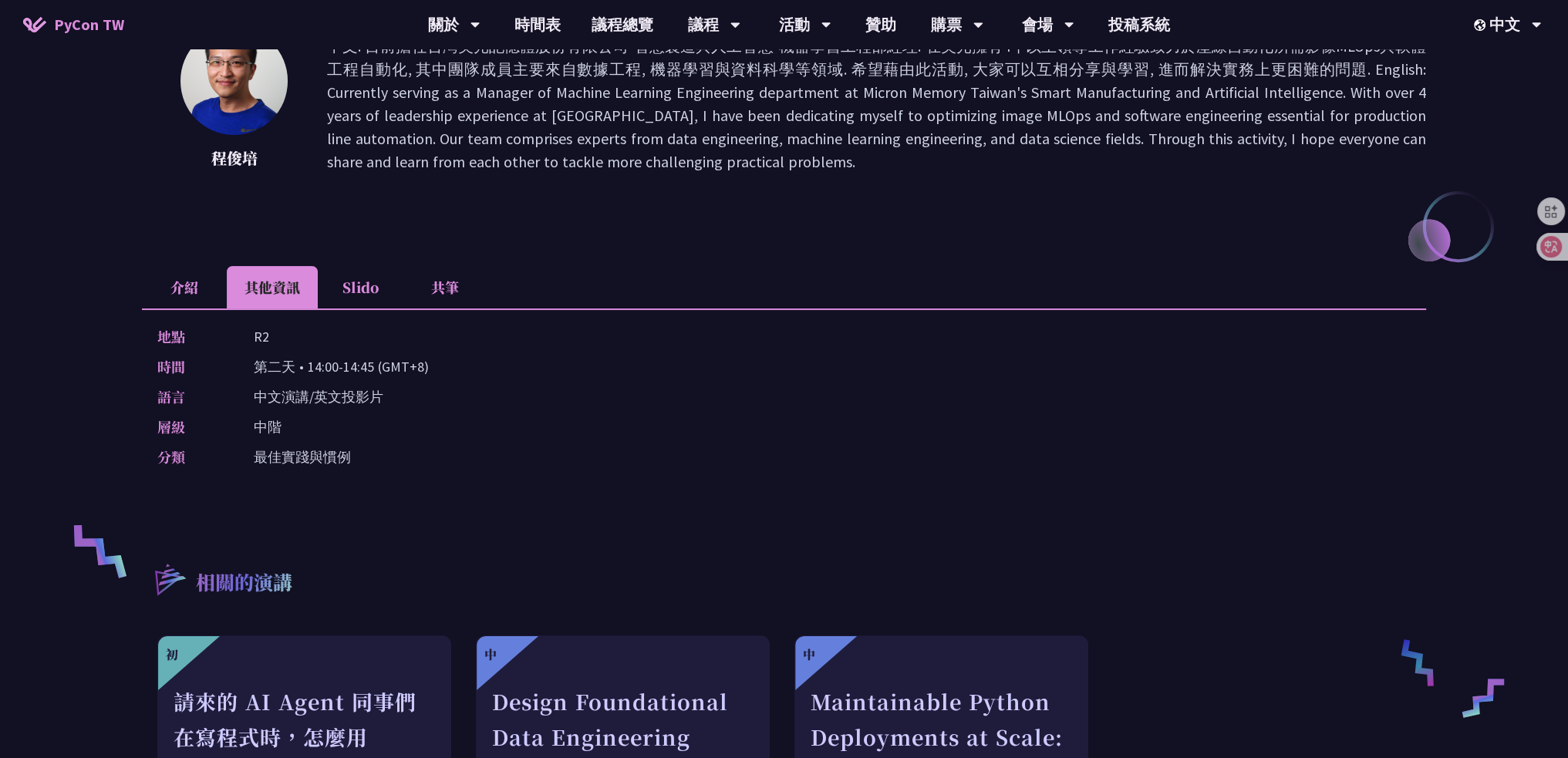
click at [361, 298] on li "Slido" at bounding box center [360, 287] width 85 height 42
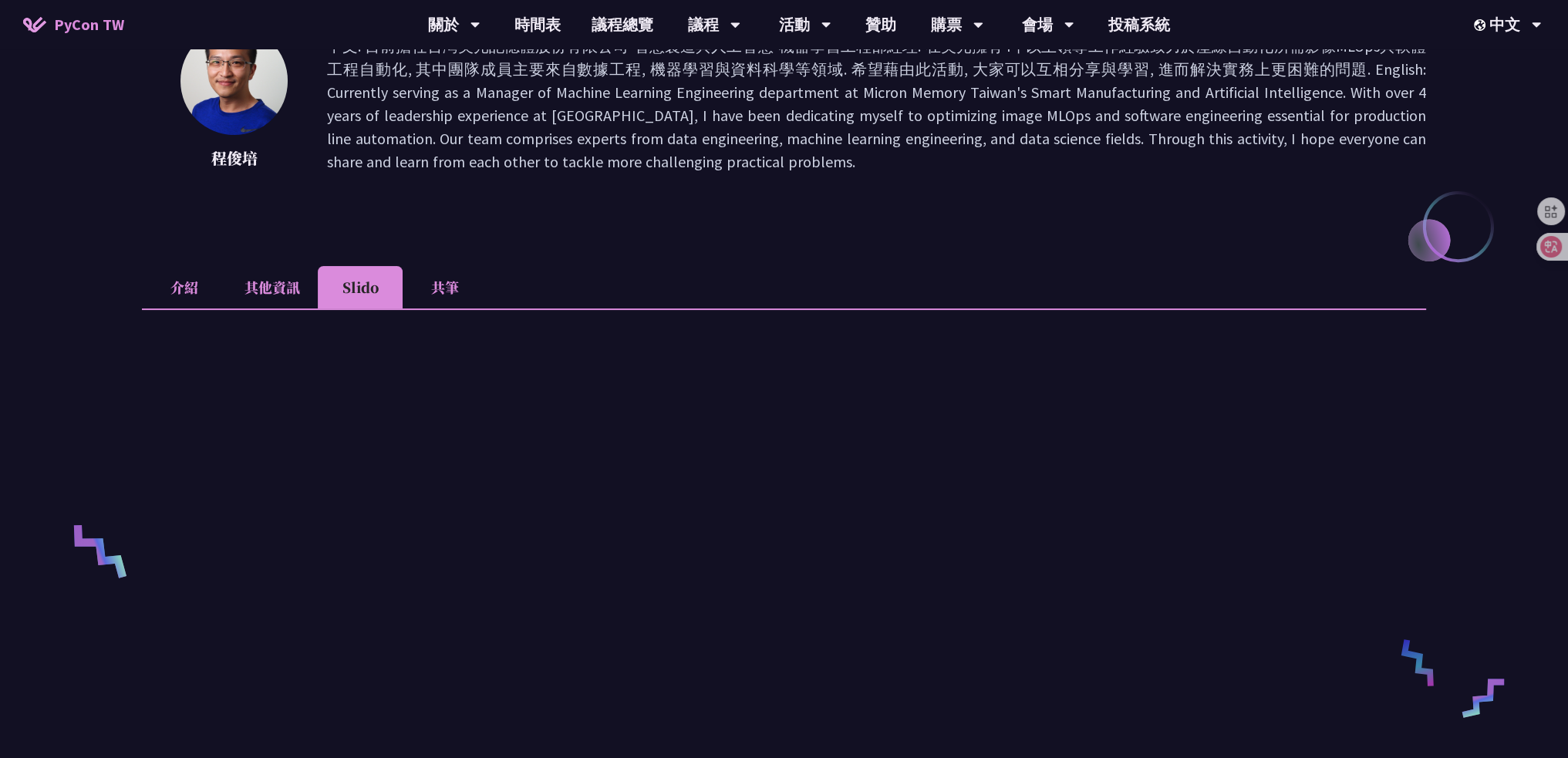
click at [448, 287] on li "共筆" at bounding box center [445, 287] width 85 height 42
